Goal: Task Accomplishment & Management: Manage account settings

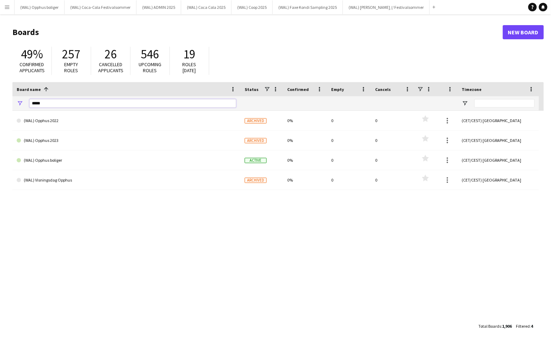
click at [105, 107] on input "*****" at bounding box center [132, 103] width 207 height 9
type input "*"
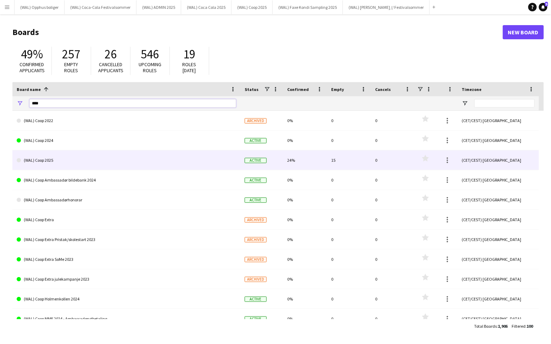
type input "****"
click at [104, 161] on link "(WAL) Coop 2025" at bounding box center [126, 161] width 219 height 20
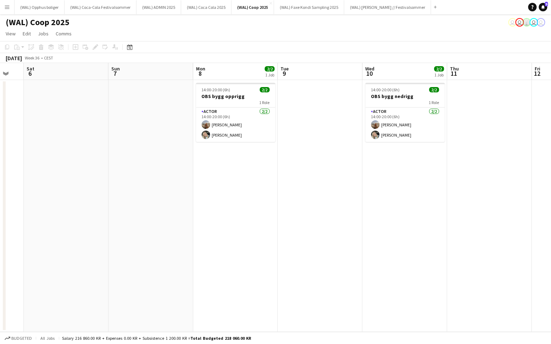
scroll to position [0, 237]
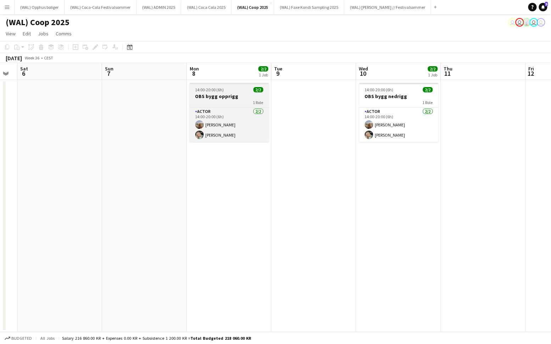
click at [240, 96] on h3 "OBS bygg opprigg" at bounding box center [229, 96] width 79 height 6
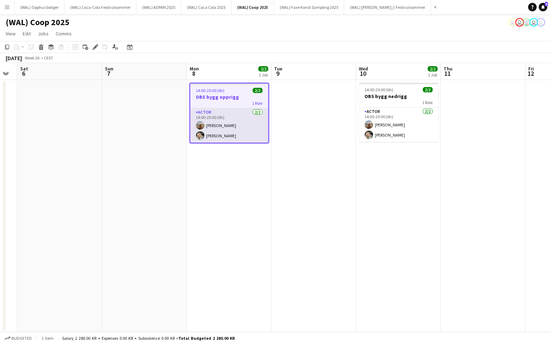
click at [240, 121] on app-card-role "Actor [DATE] 14:00-20:00 (6h) [PERSON_NAME] [PERSON_NAME]" at bounding box center [229, 125] width 78 height 34
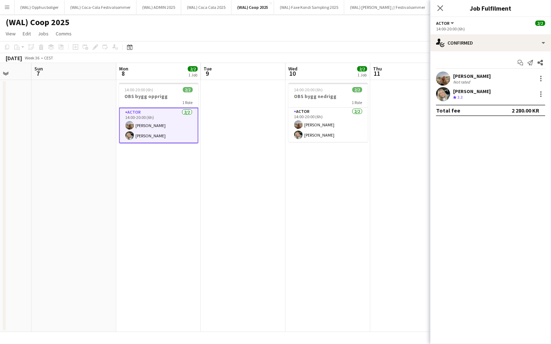
scroll to position [0, 319]
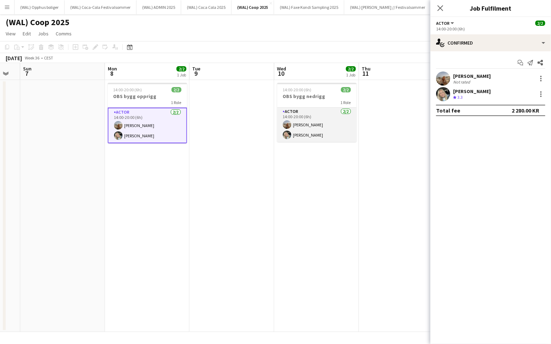
click at [286, 135] on app-user-avatar at bounding box center [287, 135] width 9 height 9
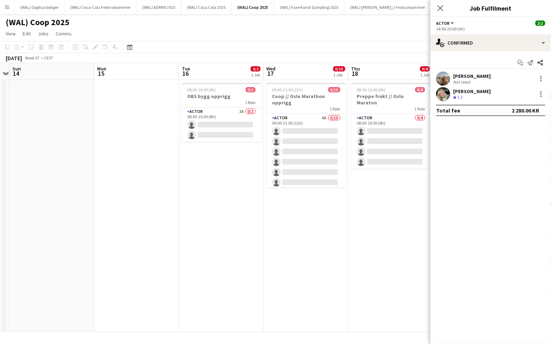
scroll to position [0, 256]
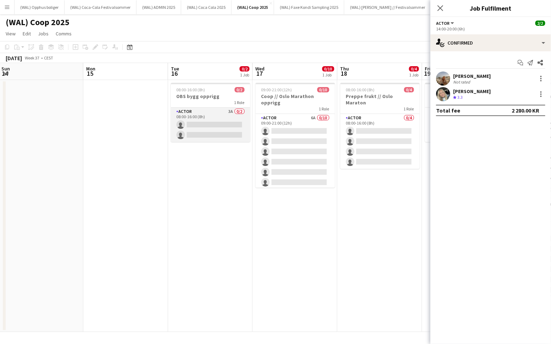
click at [199, 125] on app-card-role "Actor 3A 0/2 08:00-16:00 (8h) single-neutral-actions single-neutral-actions" at bounding box center [210, 125] width 79 height 34
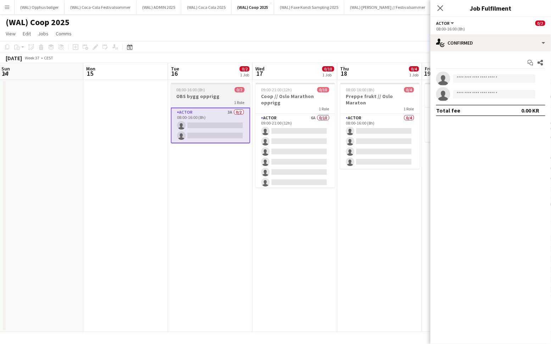
click at [208, 97] on h3 "OBS bygg opprigg" at bounding box center [210, 96] width 79 height 6
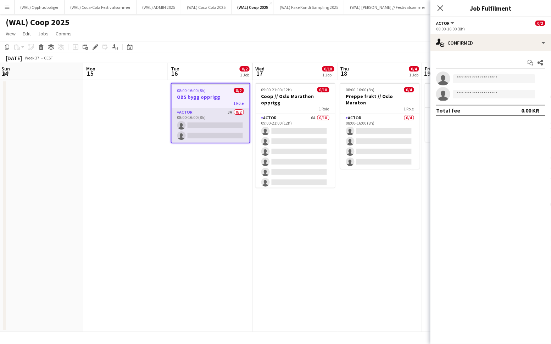
click at [206, 125] on app-card-role "Actor 3A 0/2 08:00-16:00 (8h) single-neutral-actions single-neutral-actions" at bounding box center [211, 125] width 78 height 34
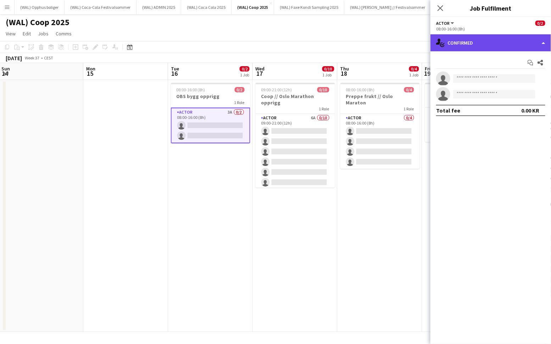
click at [456, 45] on div "single-neutral-actions-check-2 Confirmed" at bounding box center [490, 42] width 120 height 17
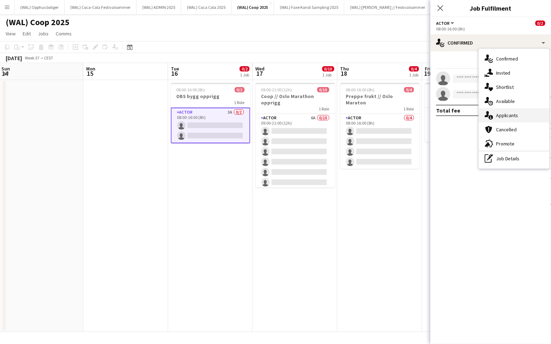
click at [493, 114] on div "single-neutral-actions-information Applicants" at bounding box center [514, 115] width 70 height 14
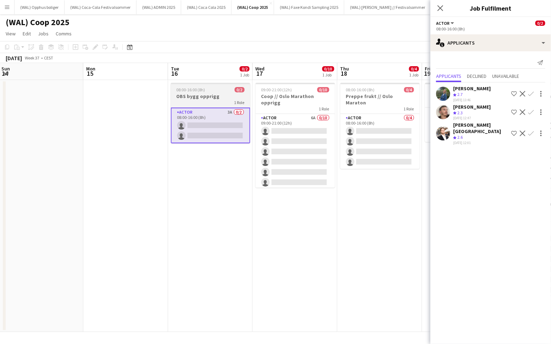
click at [231, 92] on div "08:00-16:00 (8h) 0/2" at bounding box center [210, 89] width 79 height 5
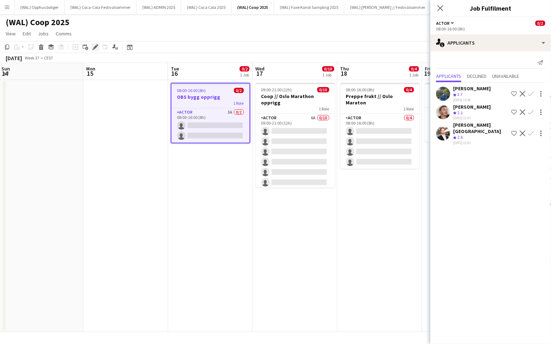
click at [94, 47] on icon at bounding box center [95, 47] width 4 height 4
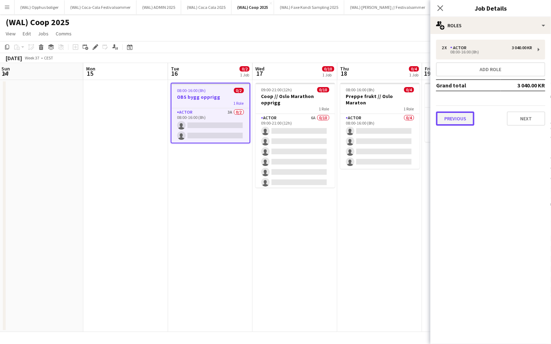
click at [462, 121] on button "Previous" at bounding box center [455, 119] width 38 height 14
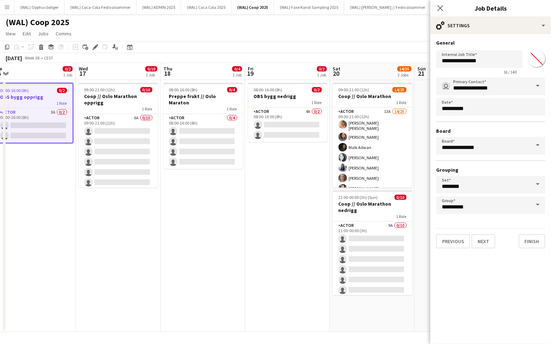
scroll to position [0, 314]
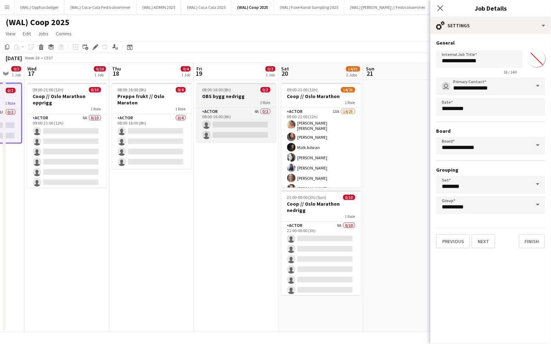
click at [234, 98] on h3 "OBS bygg nedrigg" at bounding box center [236, 96] width 79 height 6
type input "**********"
type input "*******"
type input "**********"
type input "*******"
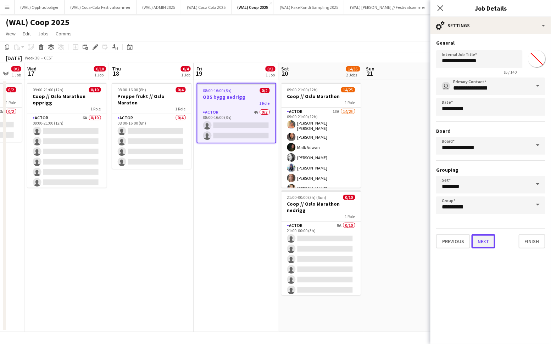
click at [478, 239] on button "Next" at bounding box center [483, 242] width 24 height 14
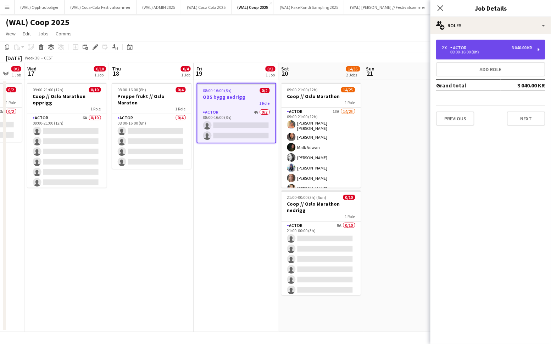
click at [479, 54] on div "2 x Actor 3 040.00 KR 08:00-16:00 (8h)" at bounding box center [490, 50] width 109 height 20
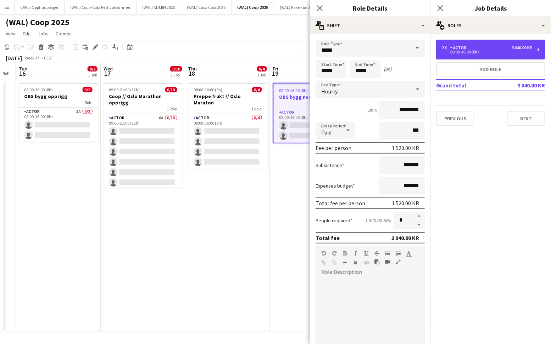
scroll to position [0, 239]
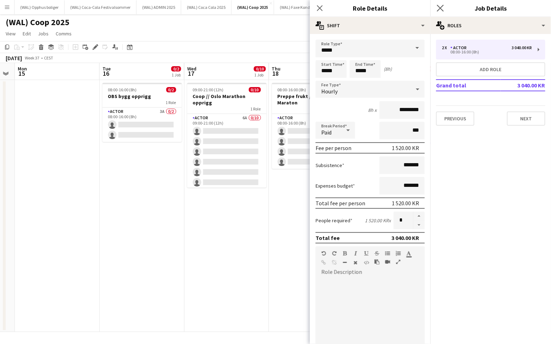
click at [441, 11] on app-icon "Close pop-in" at bounding box center [440, 8] width 10 height 10
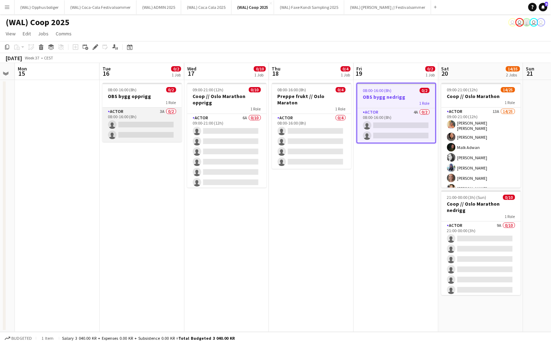
click at [142, 123] on app-card-role "Actor 3A 0/2 08:00-16:00 (8h) single-neutral-actions single-neutral-actions" at bounding box center [141, 125] width 79 height 34
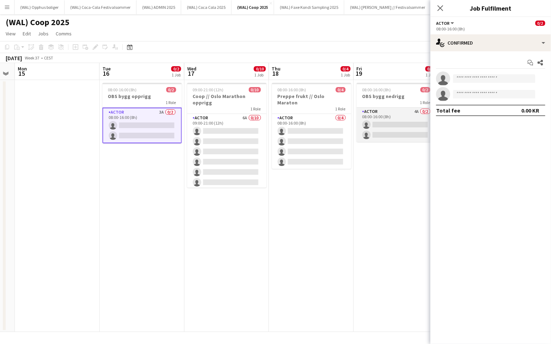
click at [366, 125] on app-card-role "Actor 4A 0/2 08:00-16:00 (8h) single-neutral-actions single-neutral-actions" at bounding box center [396, 125] width 79 height 34
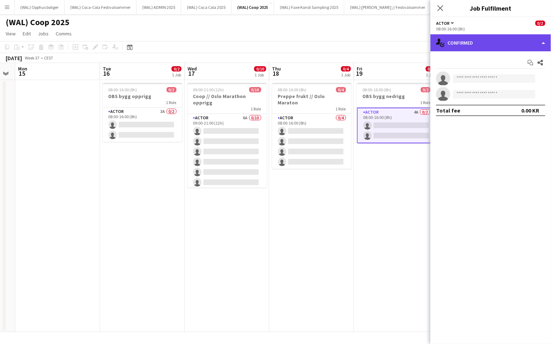
click at [495, 44] on div "single-neutral-actions-check-2 Confirmed" at bounding box center [490, 42] width 120 height 17
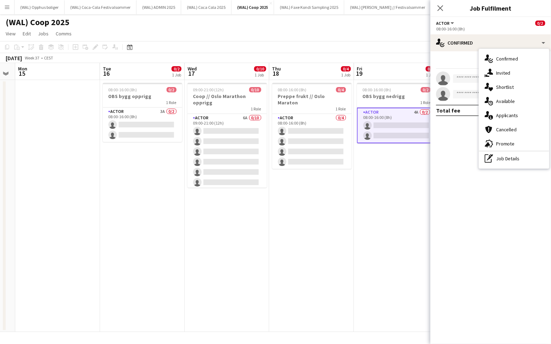
click at [509, 110] on div "single-neutral-actions-information Applicants" at bounding box center [514, 115] width 70 height 14
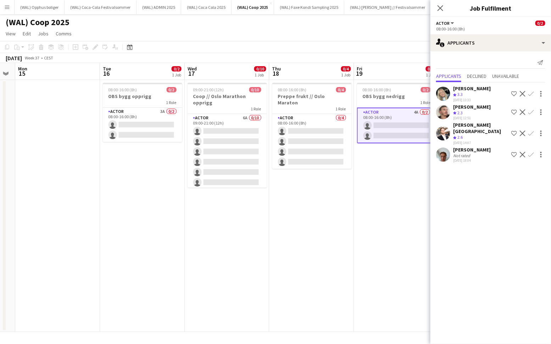
click at [533, 96] on app-icon "Confirm" at bounding box center [531, 94] width 6 height 6
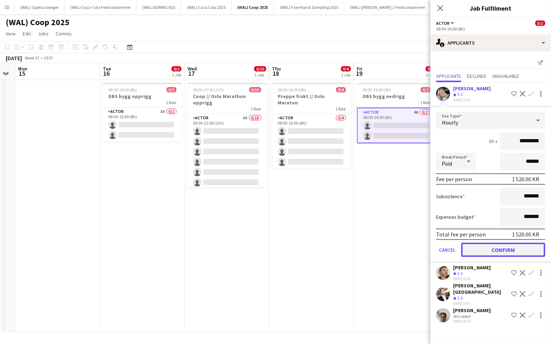
click at [512, 251] on button "Confirm" at bounding box center [503, 250] width 84 height 14
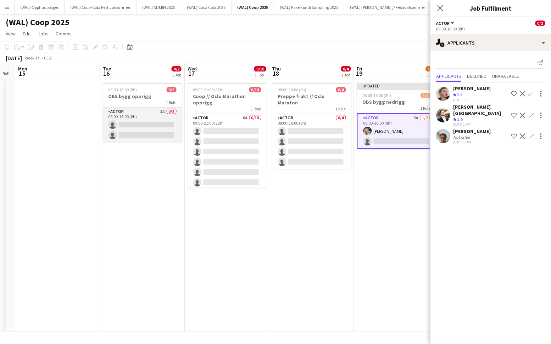
click at [145, 118] on app-card-role "Actor 3A 0/2 08:00-16:00 (8h) single-neutral-actions single-neutral-actions" at bounding box center [142, 125] width 79 height 34
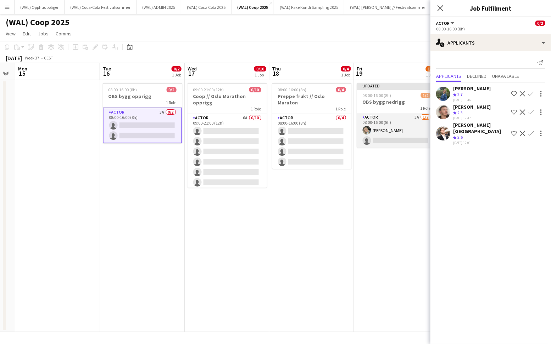
click at [413, 136] on app-card-role "Actor 3A [DATE] 08:00-16:00 (8h) [PERSON_NAME] single-neutral-actions" at bounding box center [396, 130] width 79 height 34
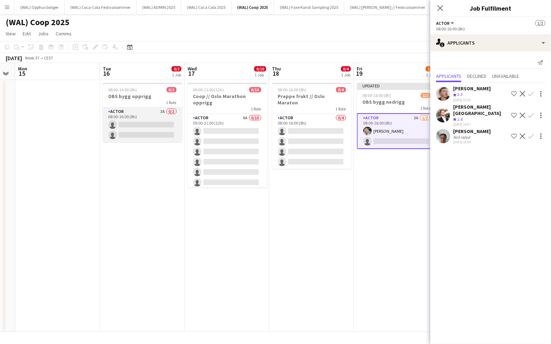
click at [131, 126] on app-card-role "Actor 3A 0/2 08:00-16:00 (8h) single-neutral-actions single-neutral-actions" at bounding box center [142, 125] width 79 height 34
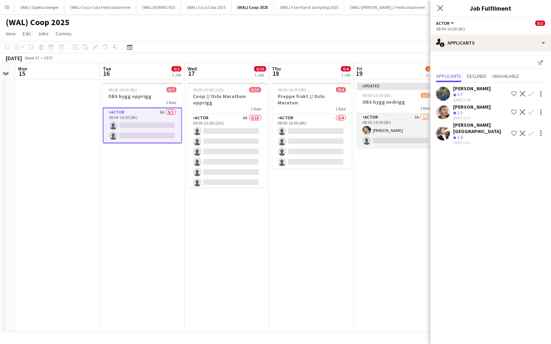
click at [398, 138] on app-card-role "Actor 3A [DATE] 08:00-16:00 (8h) [PERSON_NAME] single-neutral-actions" at bounding box center [396, 130] width 79 height 34
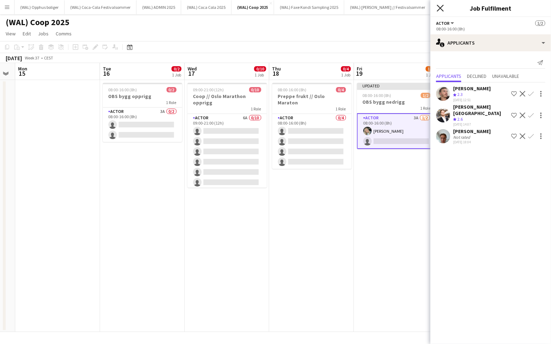
click at [440, 7] on icon at bounding box center [440, 8] width 7 height 7
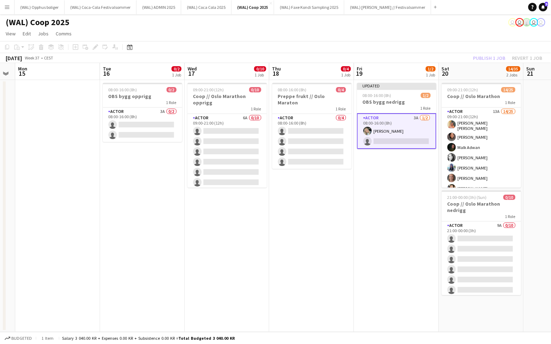
click at [425, 155] on app-date-cell "Updated 08:00-16:00 (8h) 1/2 OBS bygg nedrigg 1 Role Actor 3A [DATE] 08:00-16:0…" at bounding box center [396, 206] width 85 height 252
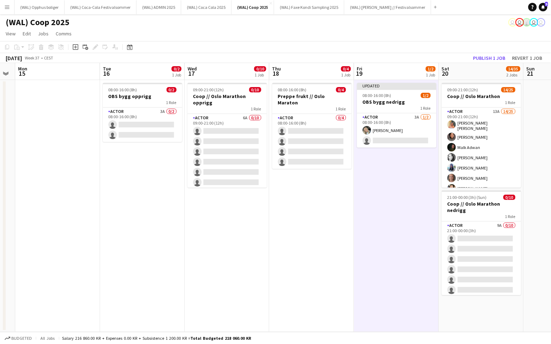
click at [480, 51] on app-toolbar "Copy Paste Paste Command V Paste with crew Command Shift V Paste linked Job [GE…" at bounding box center [275, 47] width 551 height 12
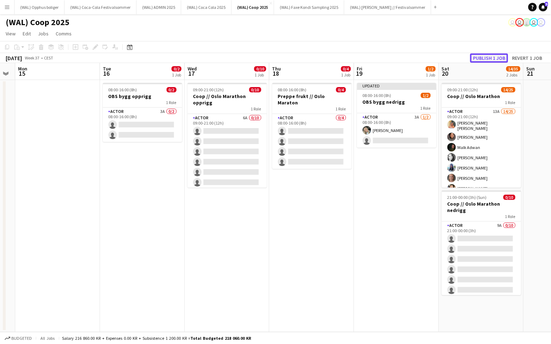
click at [480, 57] on button "Publish 1 job" at bounding box center [489, 58] width 38 height 9
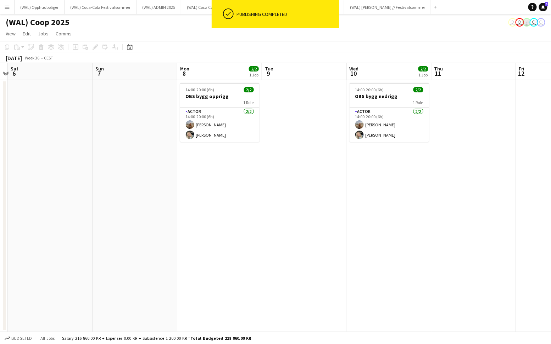
scroll to position [0, 161]
click at [215, 128] on app-card-role "Actor [DATE] 14:00-20:00 (6h) [PERSON_NAME] [PERSON_NAME]" at bounding box center [220, 125] width 79 height 34
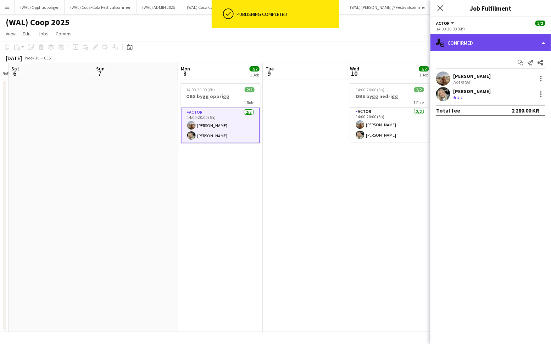
click at [492, 41] on div "single-neutral-actions-check-2 Confirmed" at bounding box center [490, 42] width 120 height 17
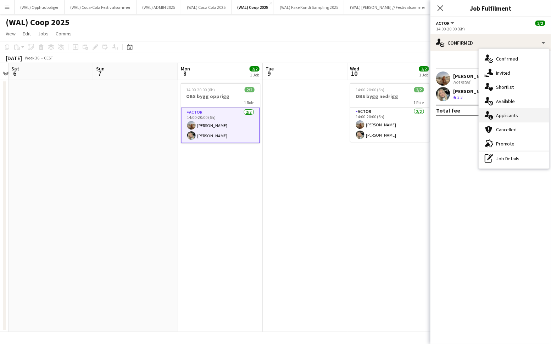
click at [499, 118] on div "single-neutral-actions-information Applicants" at bounding box center [514, 115] width 70 height 14
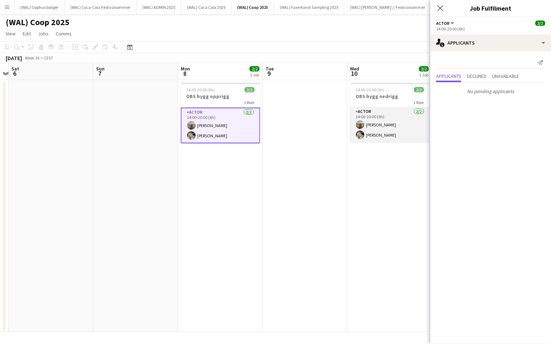
click at [389, 128] on app-card-role "Actor [DATE] 14:00-20:00 (6h) [PERSON_NAME] [PERSON_NAME]" at bounding box center [389, 125] width 79 height 34
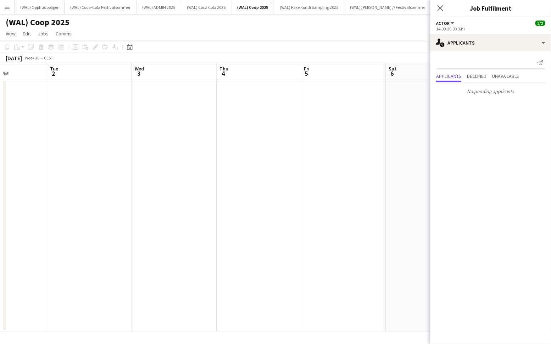
scroll to position [0, 179]
